Goal: Task Accomplishment & Management: Use online tool/utility

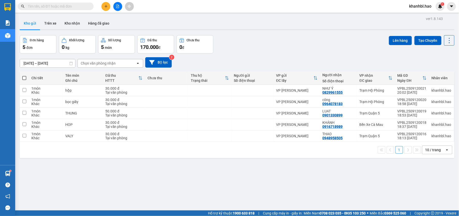
click at [30, 22] on button "Kho gửi" at bounding box center [30, 23] width 20 height 12
click at [411, 89] on button at bounding box center [414, 90] width 7 height 9
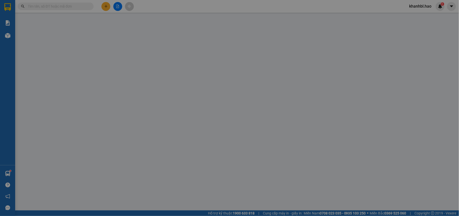
type input "0829961555"
type input "NHƯ Ý"
type input "30.000"
type input "0"
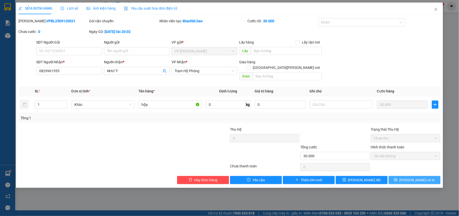
drag, startPoint x: 412, startPoint y: 176, endPoint x: 396, endPoint y: 167, distance: 18.3
click at [411, 177] on span "[PERSON_NAME] và In" at bounding box center [417, 180] width 35 height 6
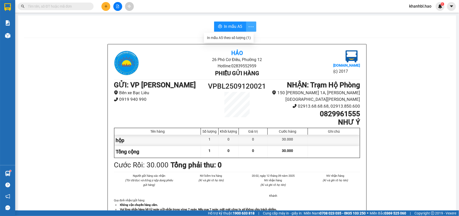
click at [248, 26] on icon "more" at bounding box center [251, 27] width 6 height 6
click at [243, 38] on div "In mẫu A5 theo số [PERSON_NAME] (1)" at bounding box center [229, 38] width 44 height 6
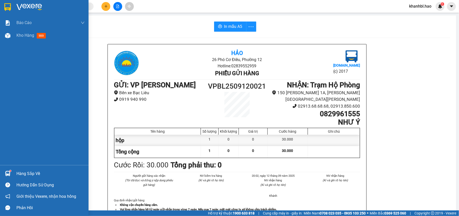
click at [9, 4] on img at bounding box center [7, 7] width 7 height 8
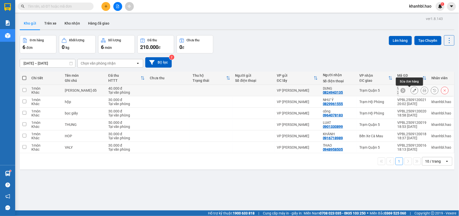
click at [413, 91] on icon at bounding box center [415, 91] width 4 height 4
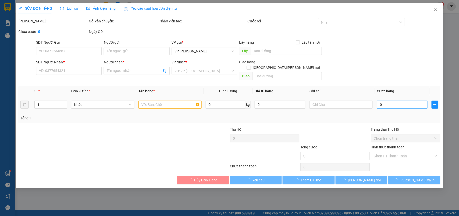
type input "0824943135"
type input "DUNG"
type input "40.000"
type input "0"
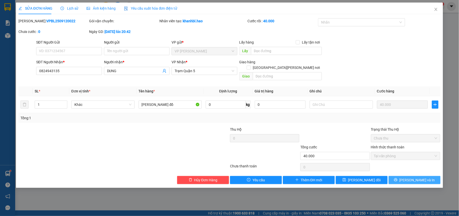
click at [413, 177] on span "[PERSON_NAME] và In" at bounding box center [417, 180] width 35 height 6
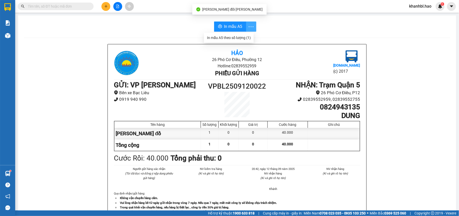
click at [248, 25] on icon "more" at bounding box center [251, 27] width 6 height 6
click at [229, 25] on span "In mẫu A5" at bounding box center [233, 26] width 18 height 6
